Goal: Task Accomplishment & Management: Manage account settings

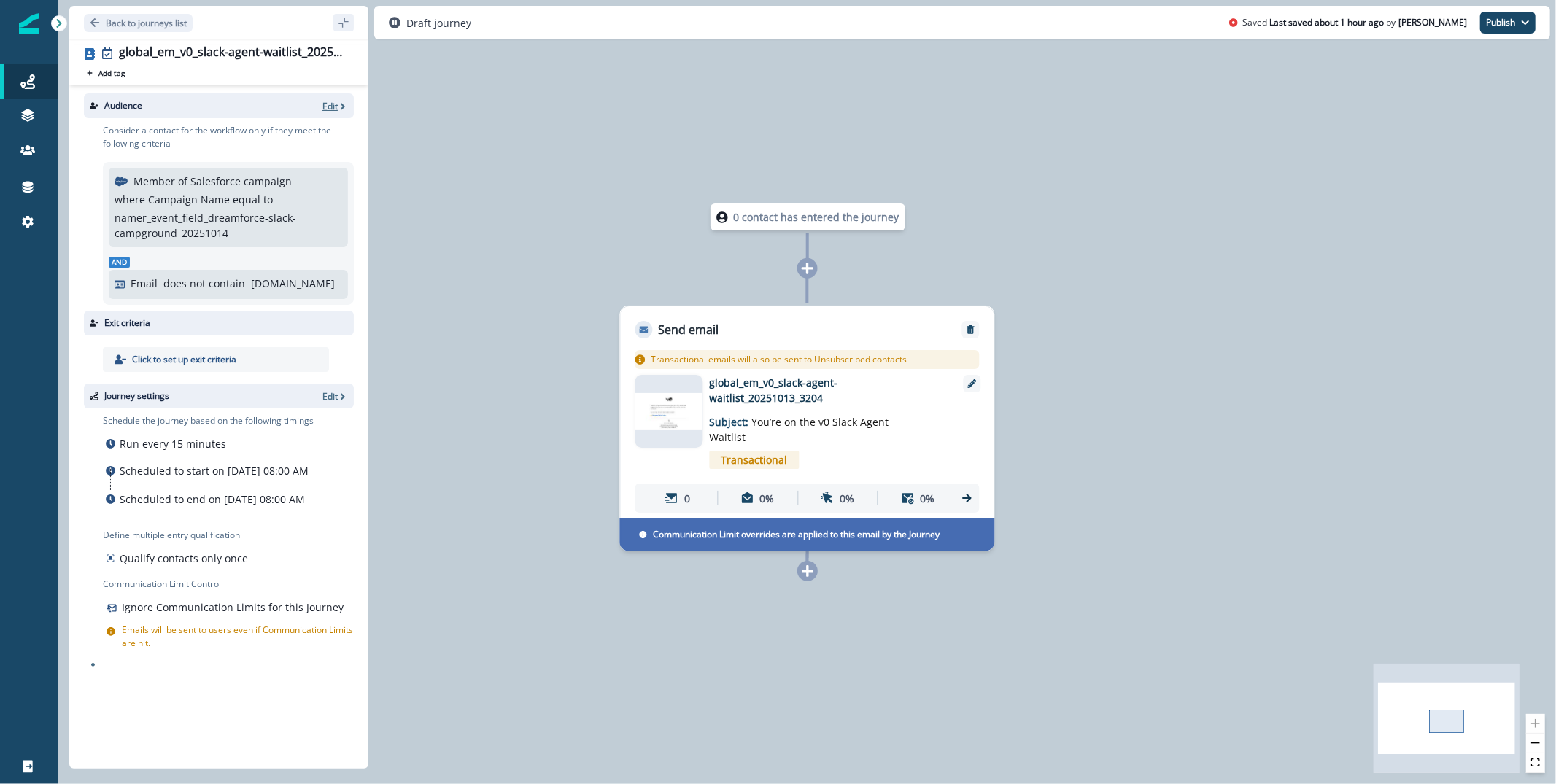
click at [334, 103] on p "Edit" at bounding box center [330, 105] width 16 height 13
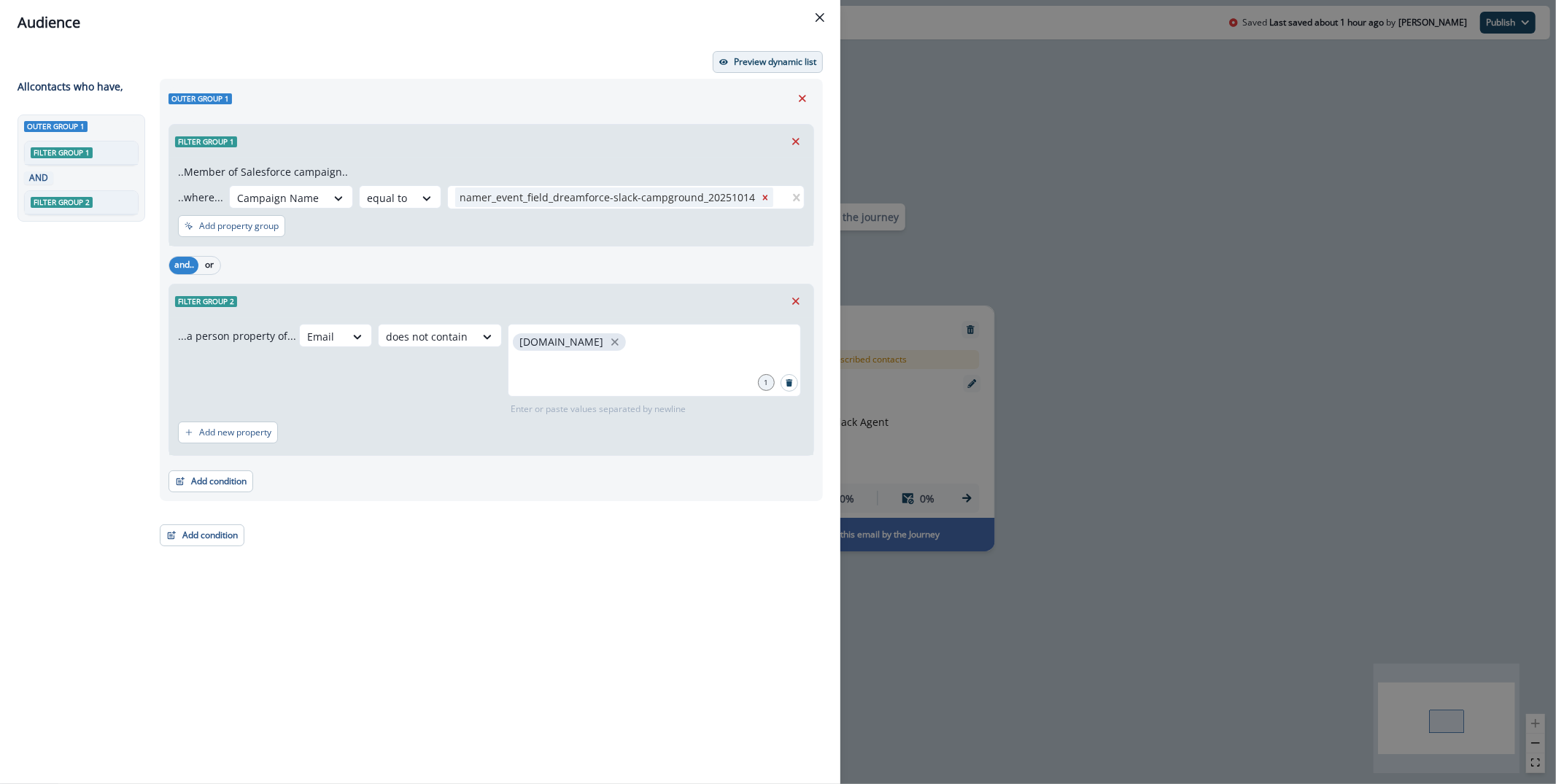
click at [768, 53] on button "Preview dynamic list" at bounding box center [768, 62] width 110 height 21
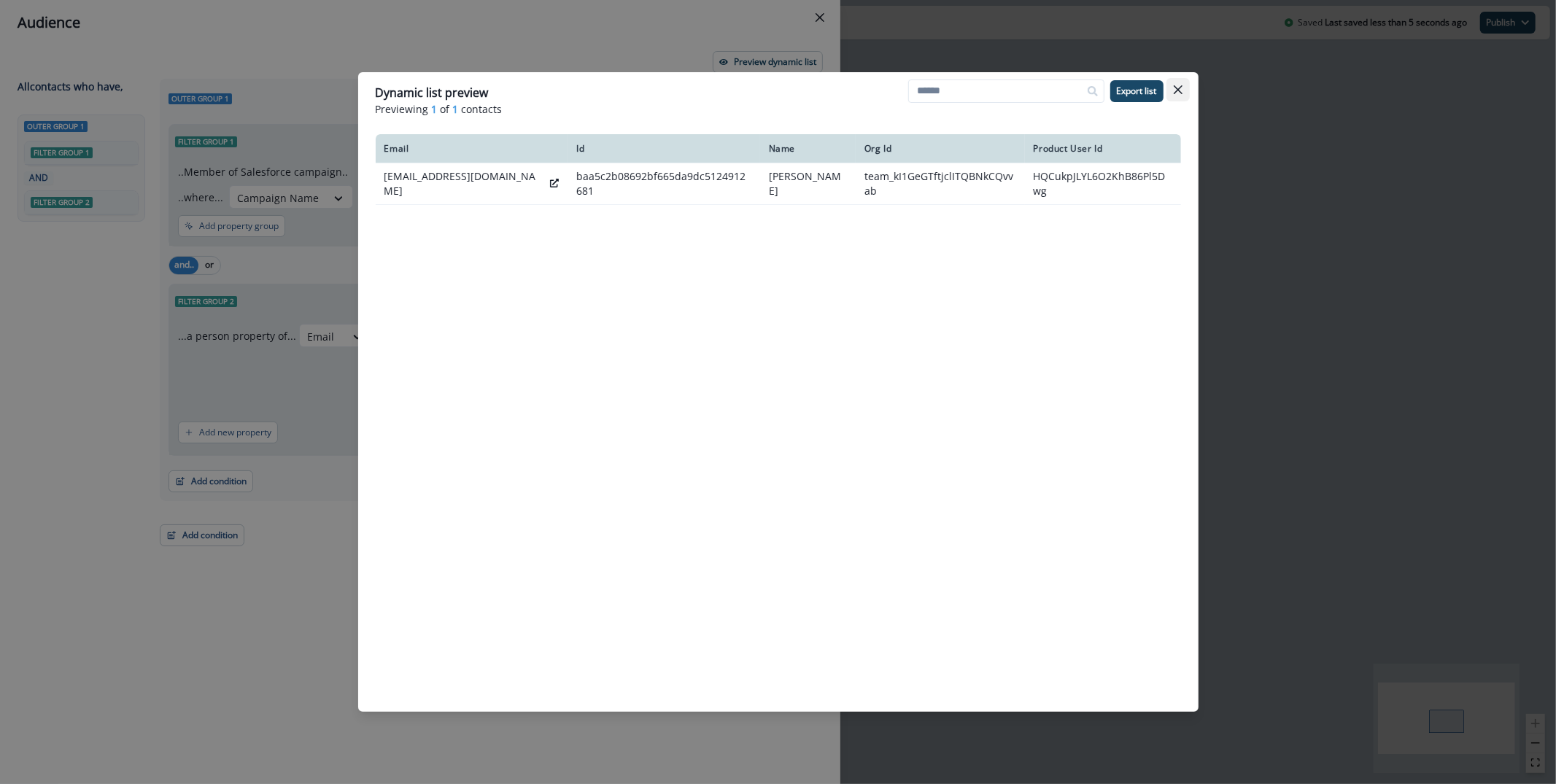
click at [1178, 91] on icon "Close" at bounding box center [1177, 89] width 9 height 9
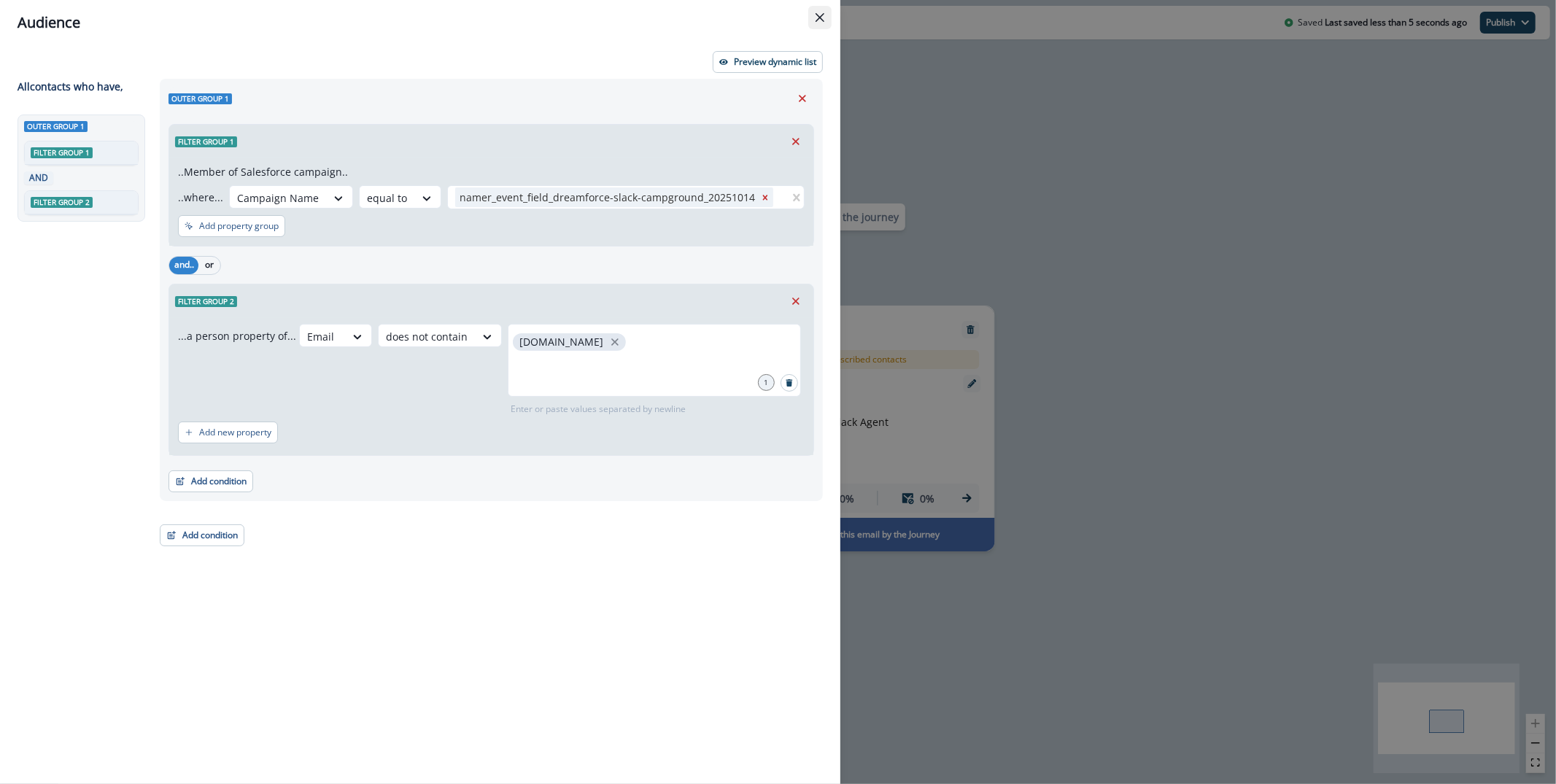
click at [819, 10] on button "Close" at bounding box center [820, 18] width 23 height 23
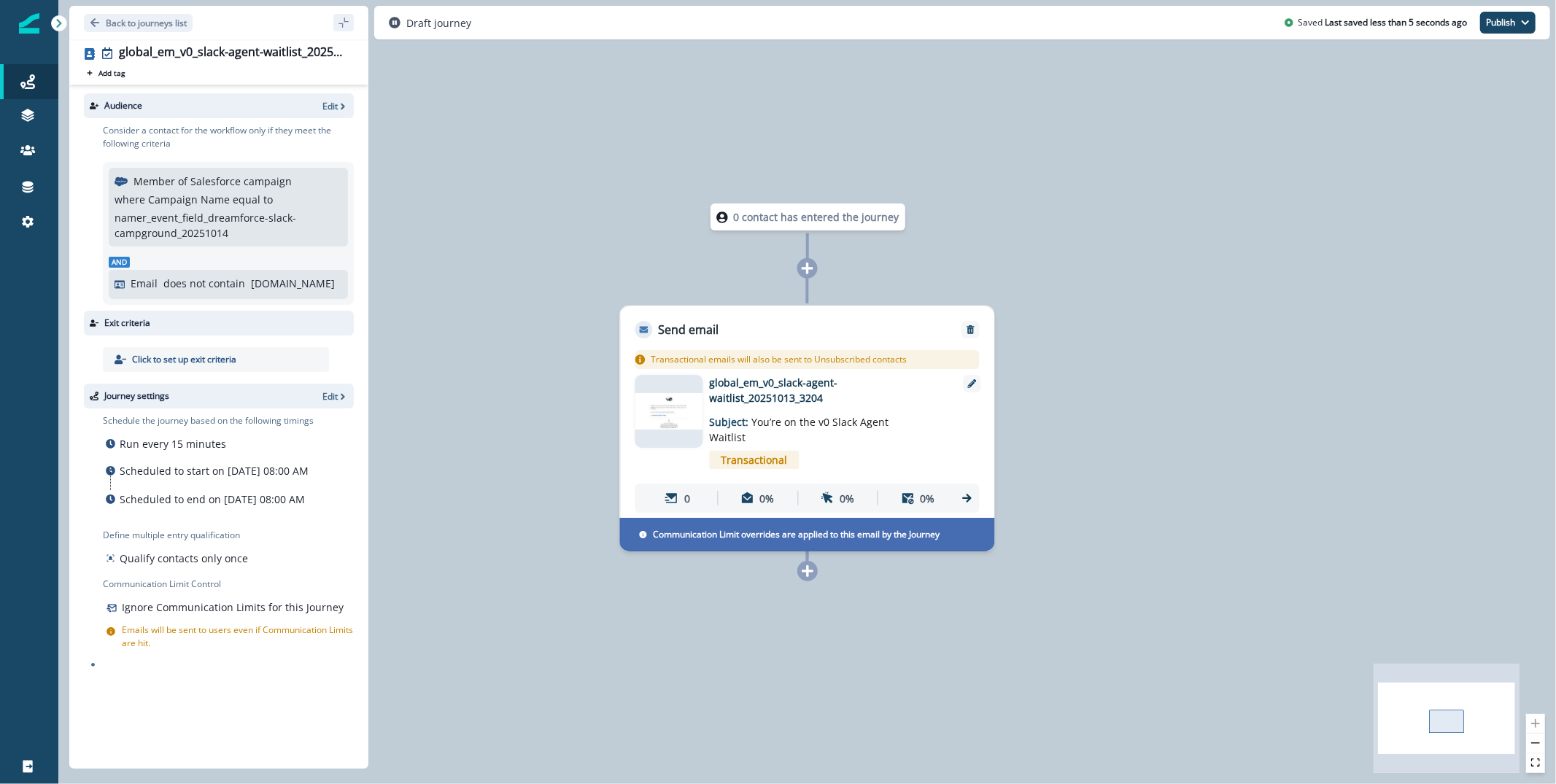
click at [692, 395] on img at bounding box center [668, 410] width 67 height 36
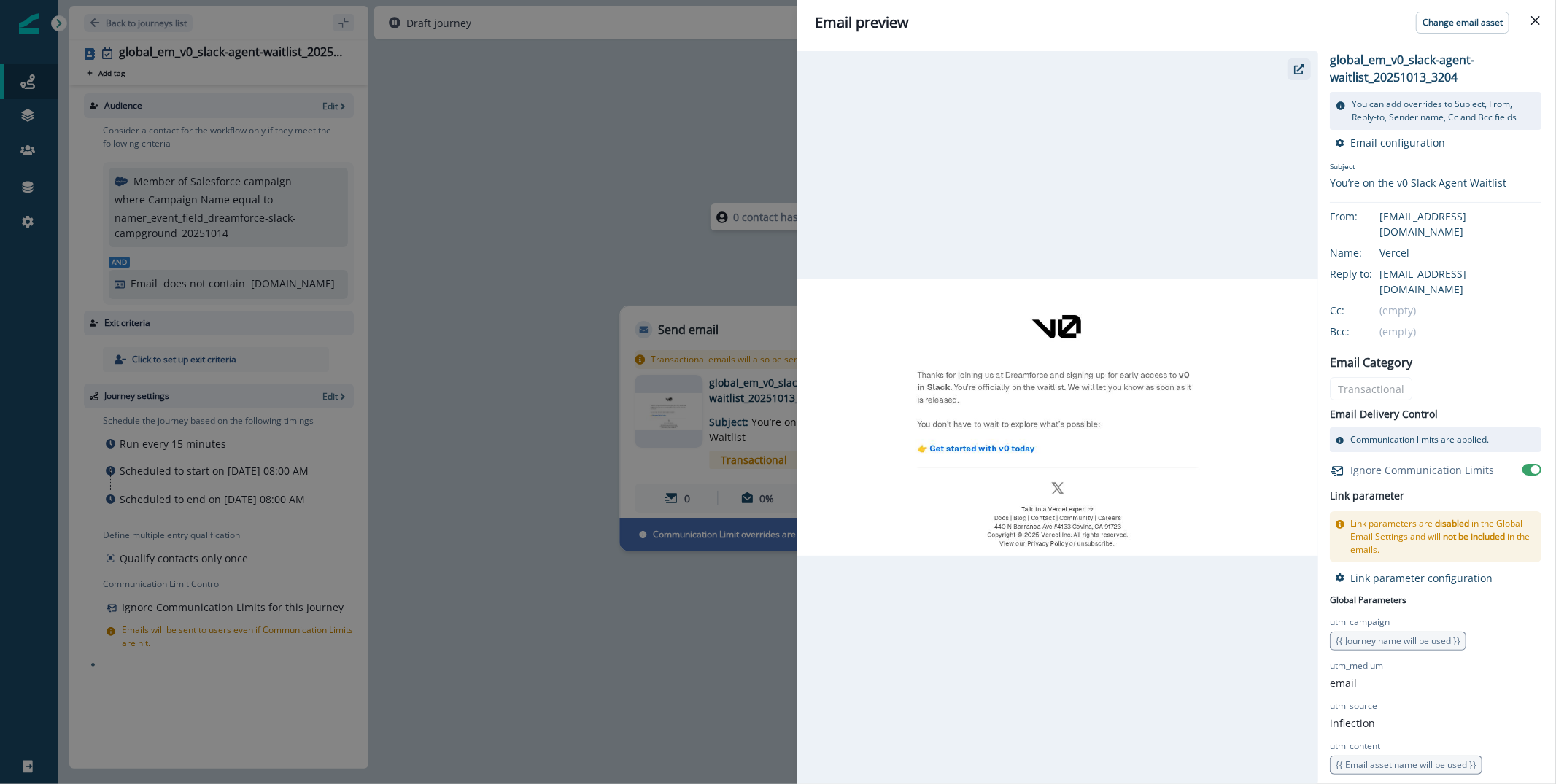
click at [1297, 68] on icon "button" at bounding box center [1299, 69] width 10 height 10
click at [621, 148] on div "Email preview Change email asset global_em_v0_slack-agent-waitlist_20251013_320…" at bounding box center [778, 392] width 1556 height 784
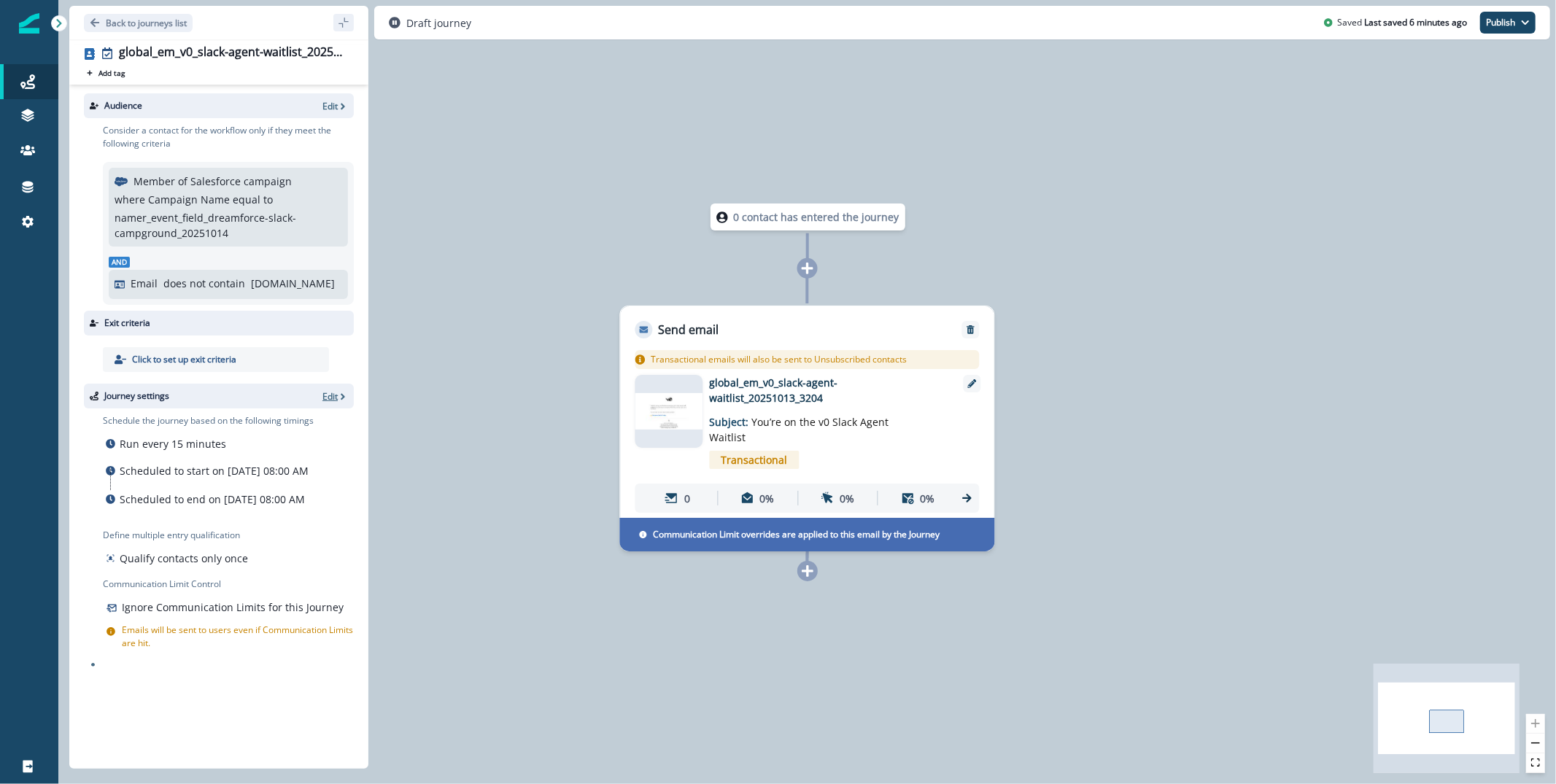
click at [334, 394] on p "Edit" at bounding box center [330, 395] width 16 height 13
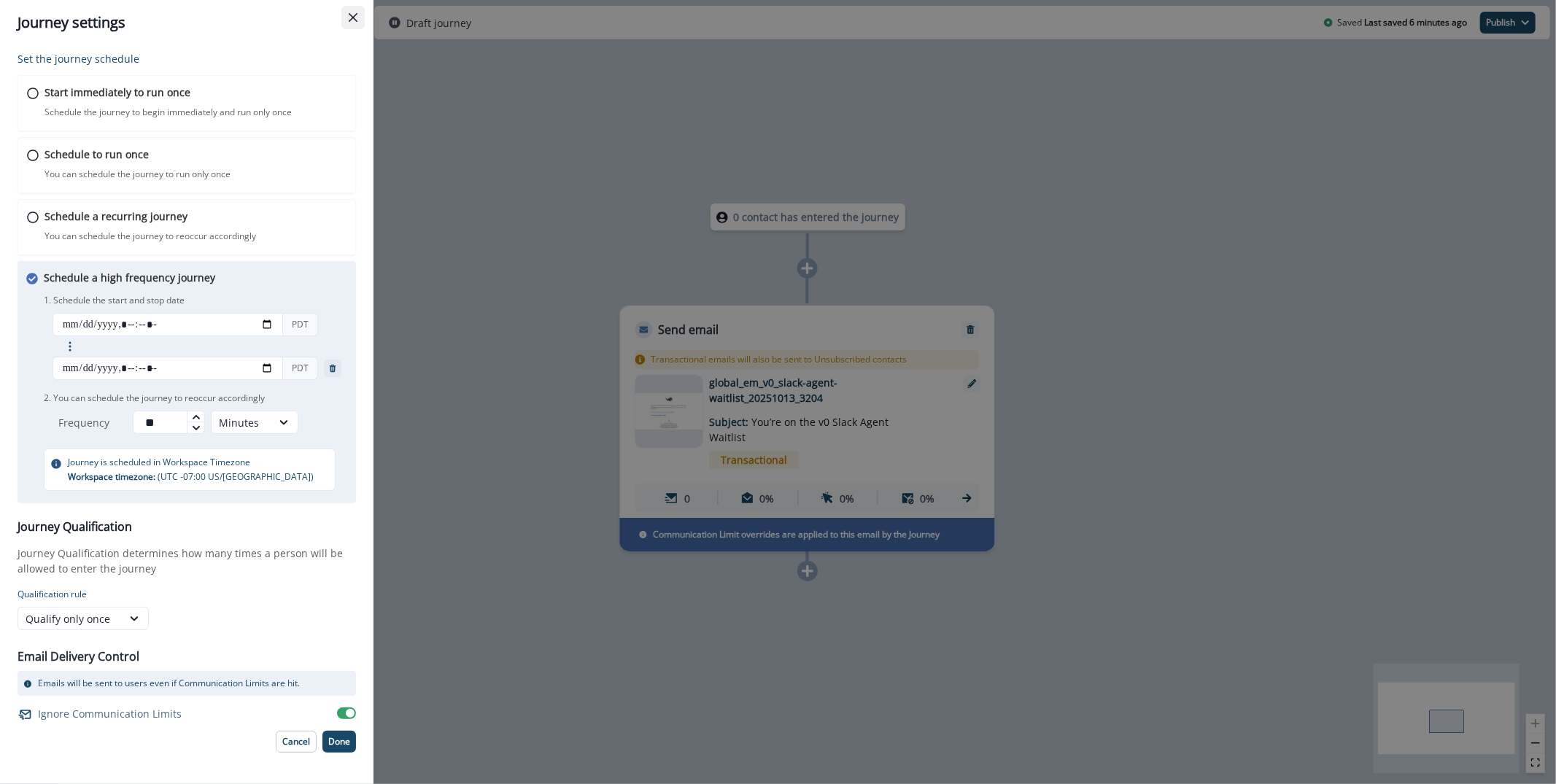
click at [349, 13] on icon "Close" at bounding box center [353, 17] width 9 height 9
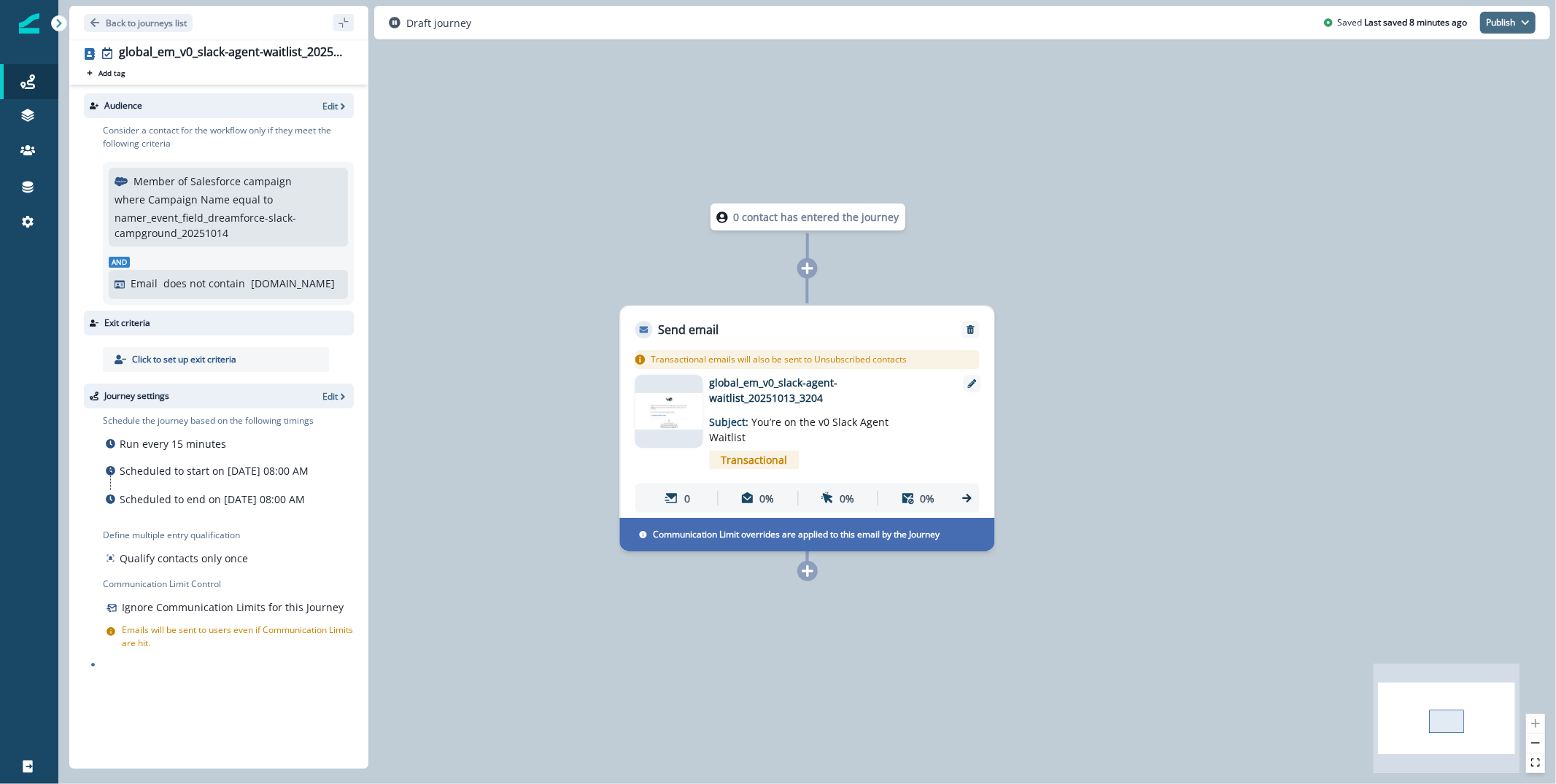
click at [1523, 19] on icon "button" at bounding box center [1525, 22] width 9 height 9
click at [1464, 53] on button "as active journey" at bounding box center [1453, 59] width 162 height 26
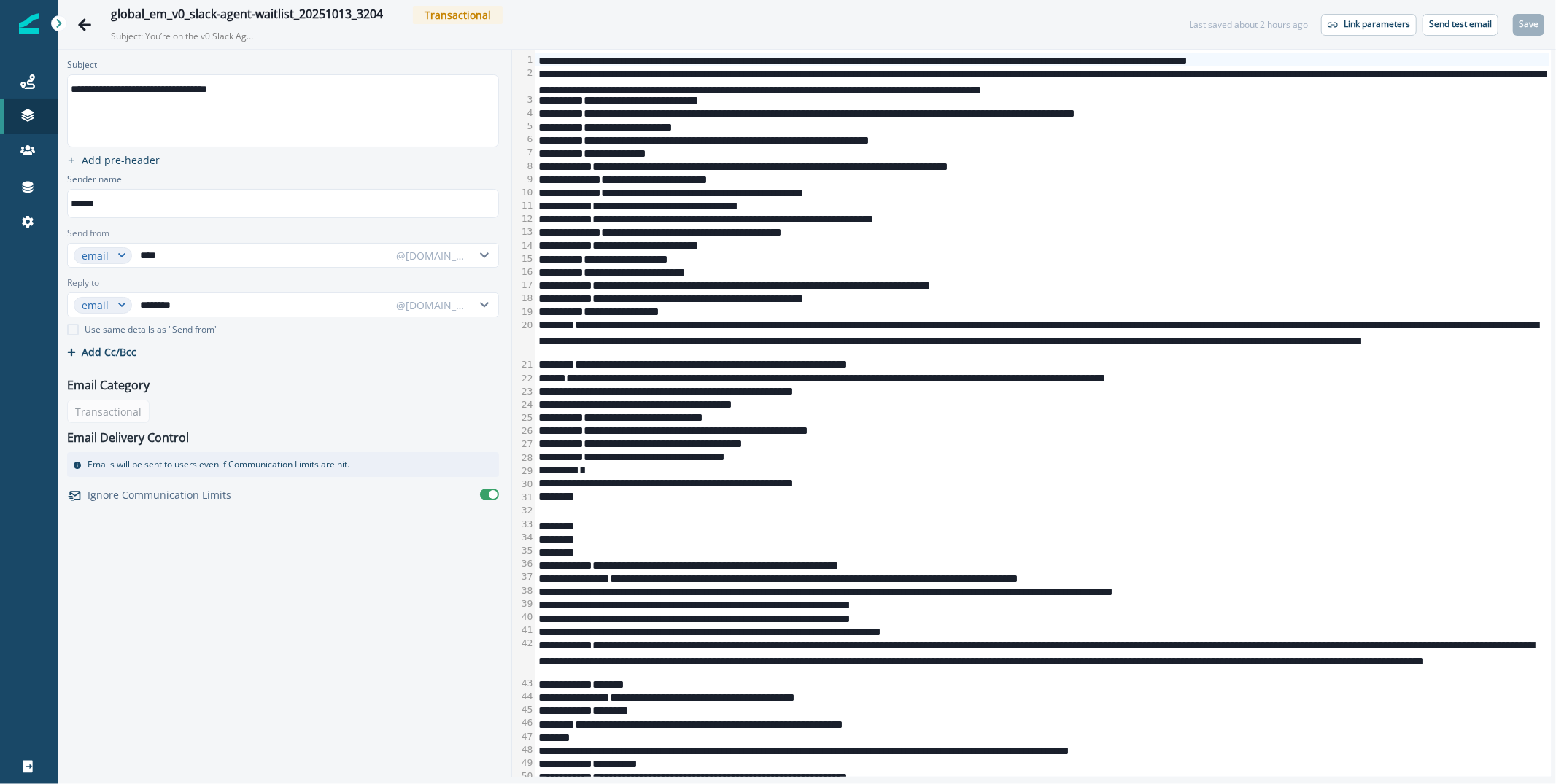
click at [1081, 223] on div "**********" at bounding box center [1042, 218] width 1014 height 13
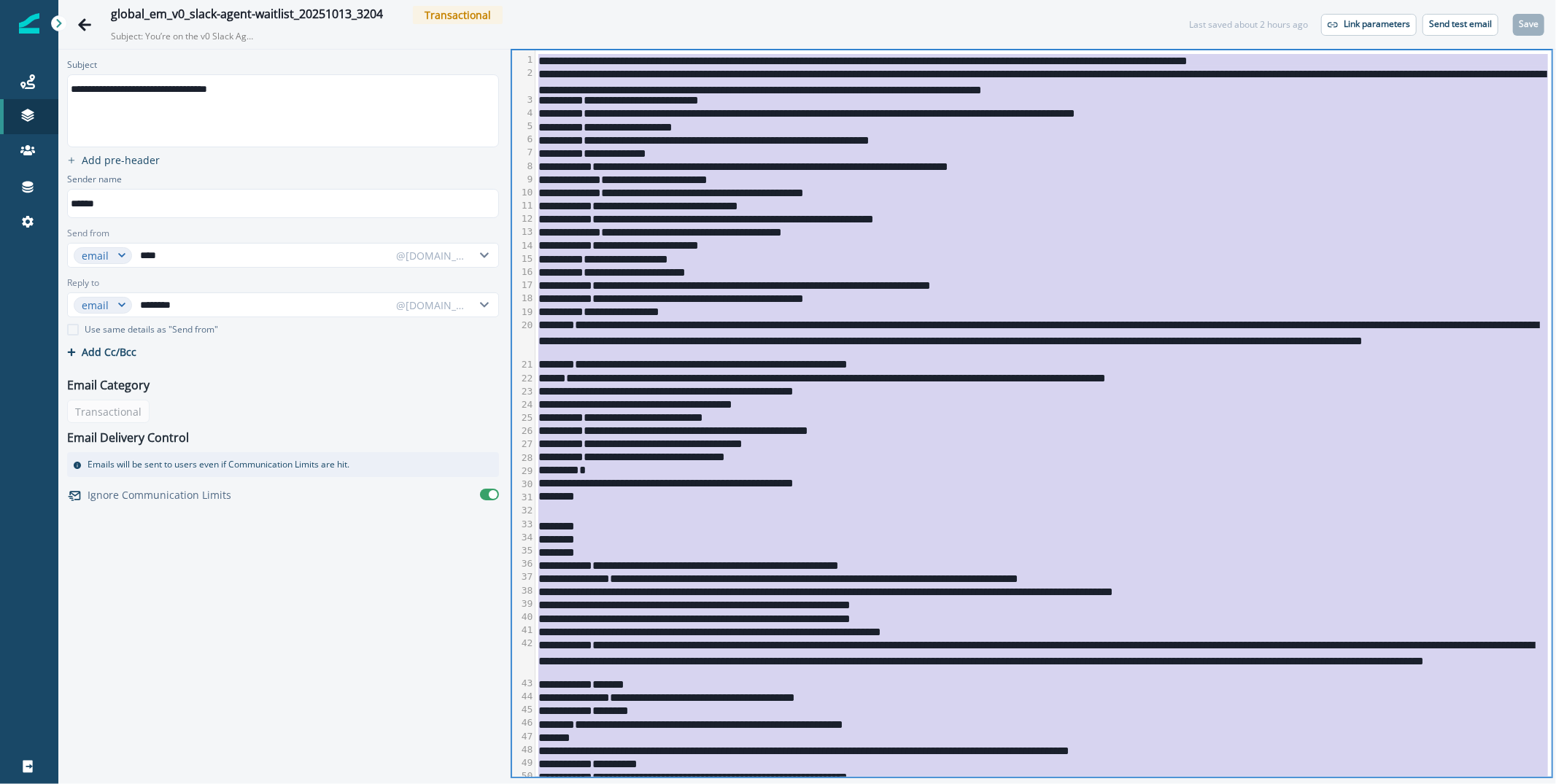
copy div "**********"
click at [1454, 15] on button "Send test email" at bounding box center [1460, 24] width 76 height 21
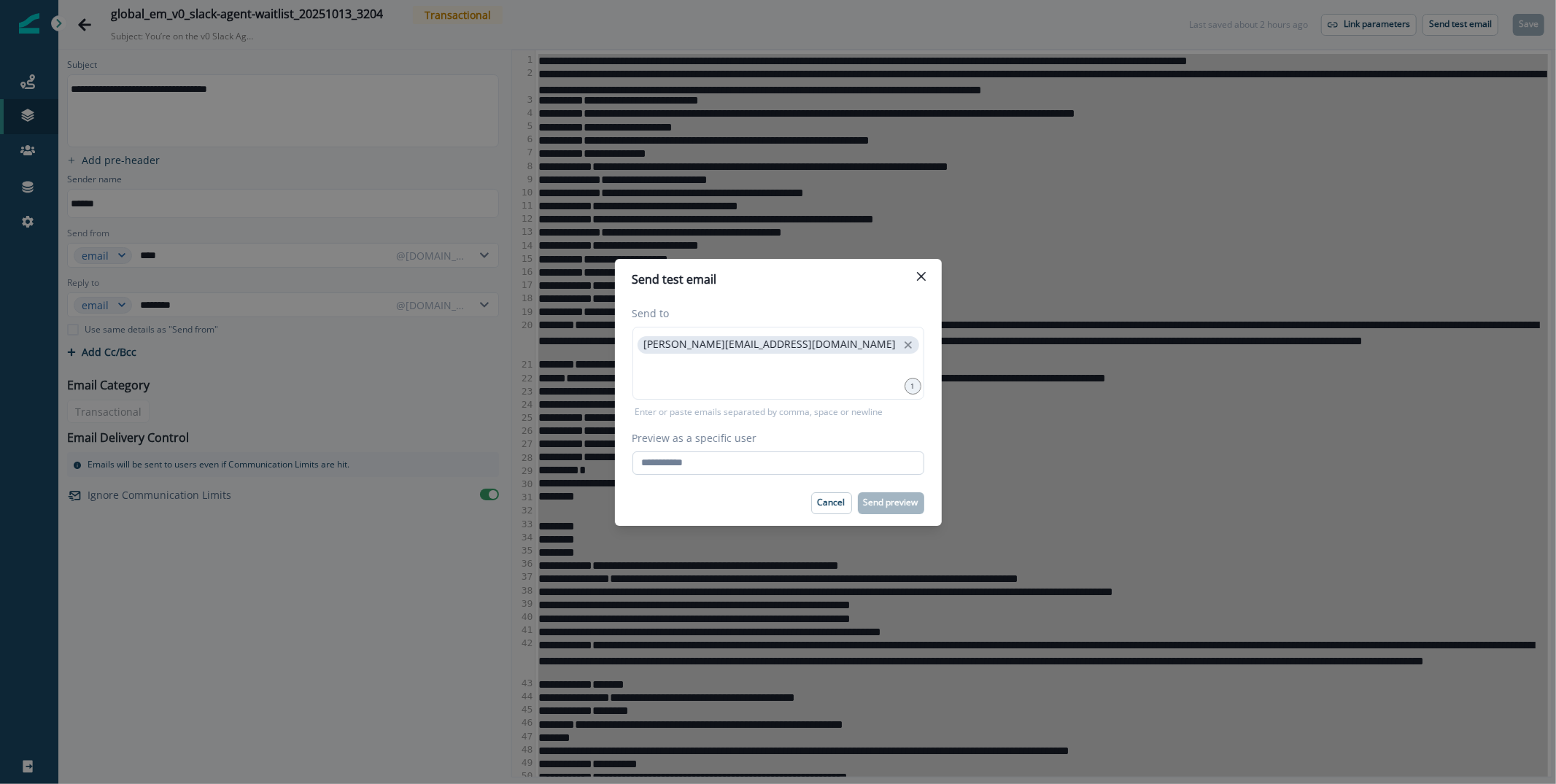
click at [751, 463] on input "Preview as a specific user" at bounding box center [778, 463] width 292 height 23
type input "**********"
click at [736, 484] on footer "Cancel Send preview" at bounding box center [778, 503] width 327 height 45
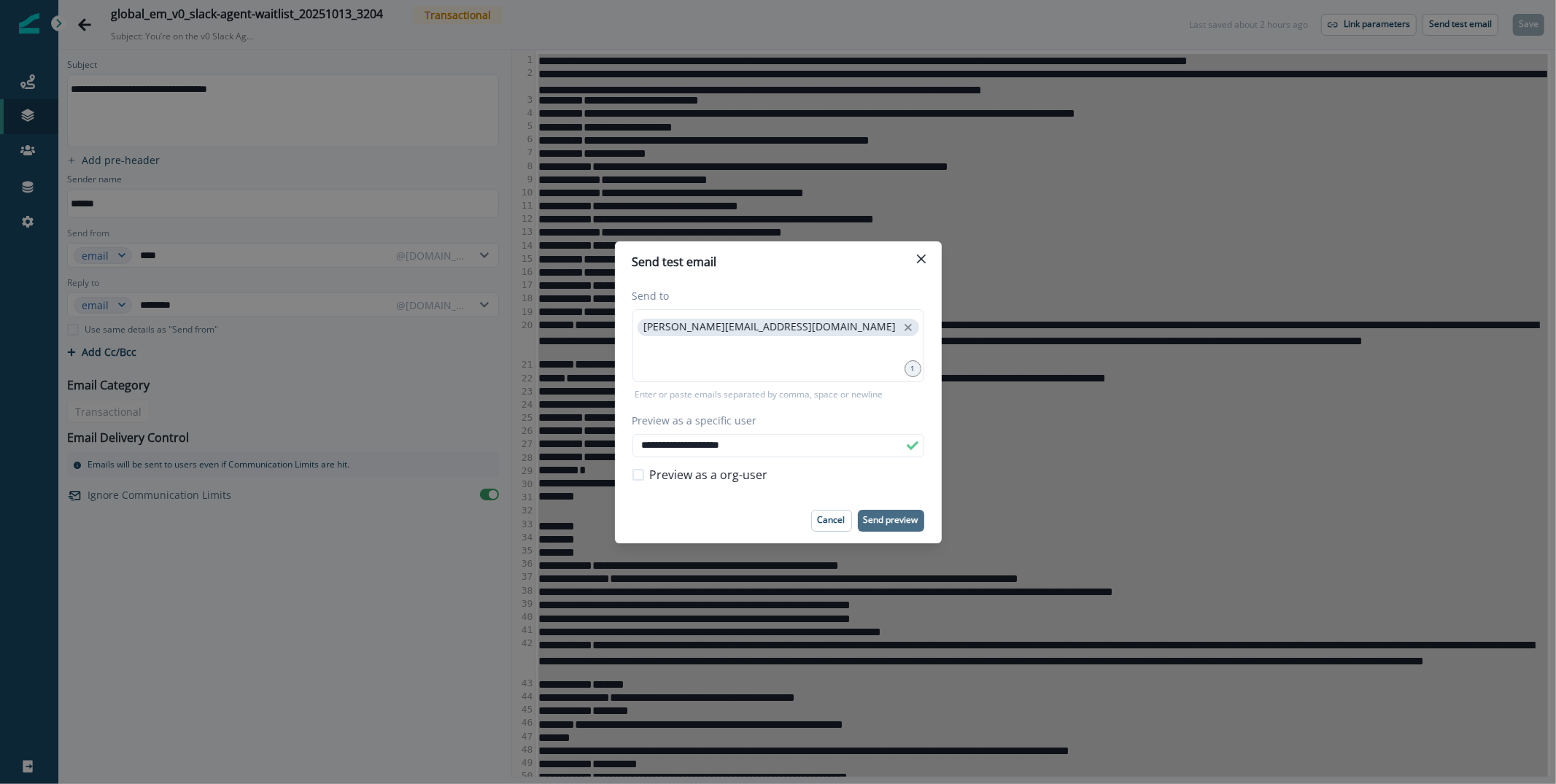
click at [893, 515] on p "Send preview" at bounding box center [891, 519] width 55 height 10
click at [909, 252] on button "Close" at bounding box center [921, 259] width 23 height 23
